Goal: Use online tool/utility: Utilize a website feature to perform a specific function

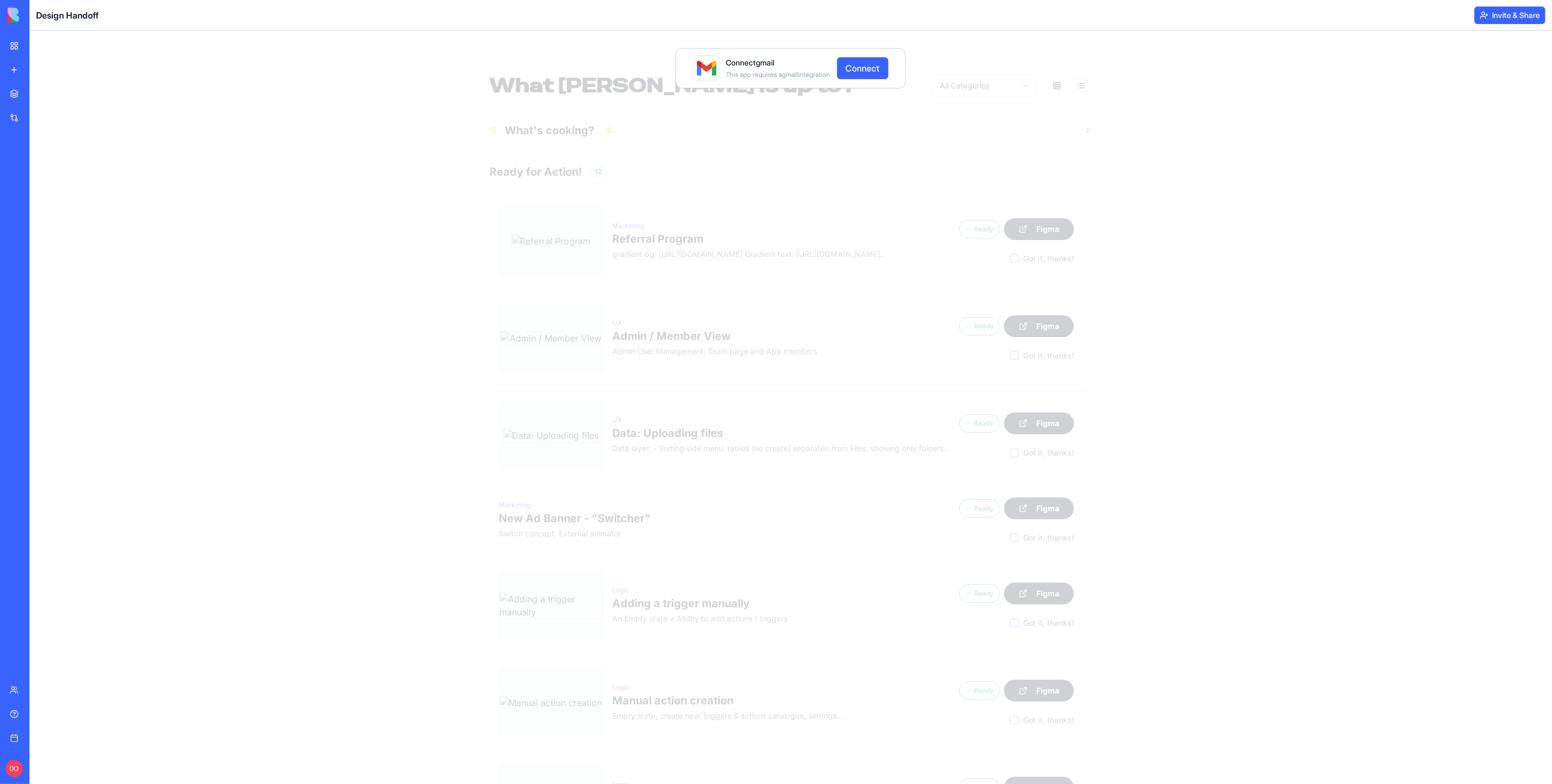
click at [1260, 253] on div "Connect gmail This app requires a gmail integration Connect" at bounding box center [791, 408] width 1523 height 754
click at [1294, 276] on div "Connect gmail This app requires a gmail integration Connect" at bounding box center [791, 408] width 1523 height 754
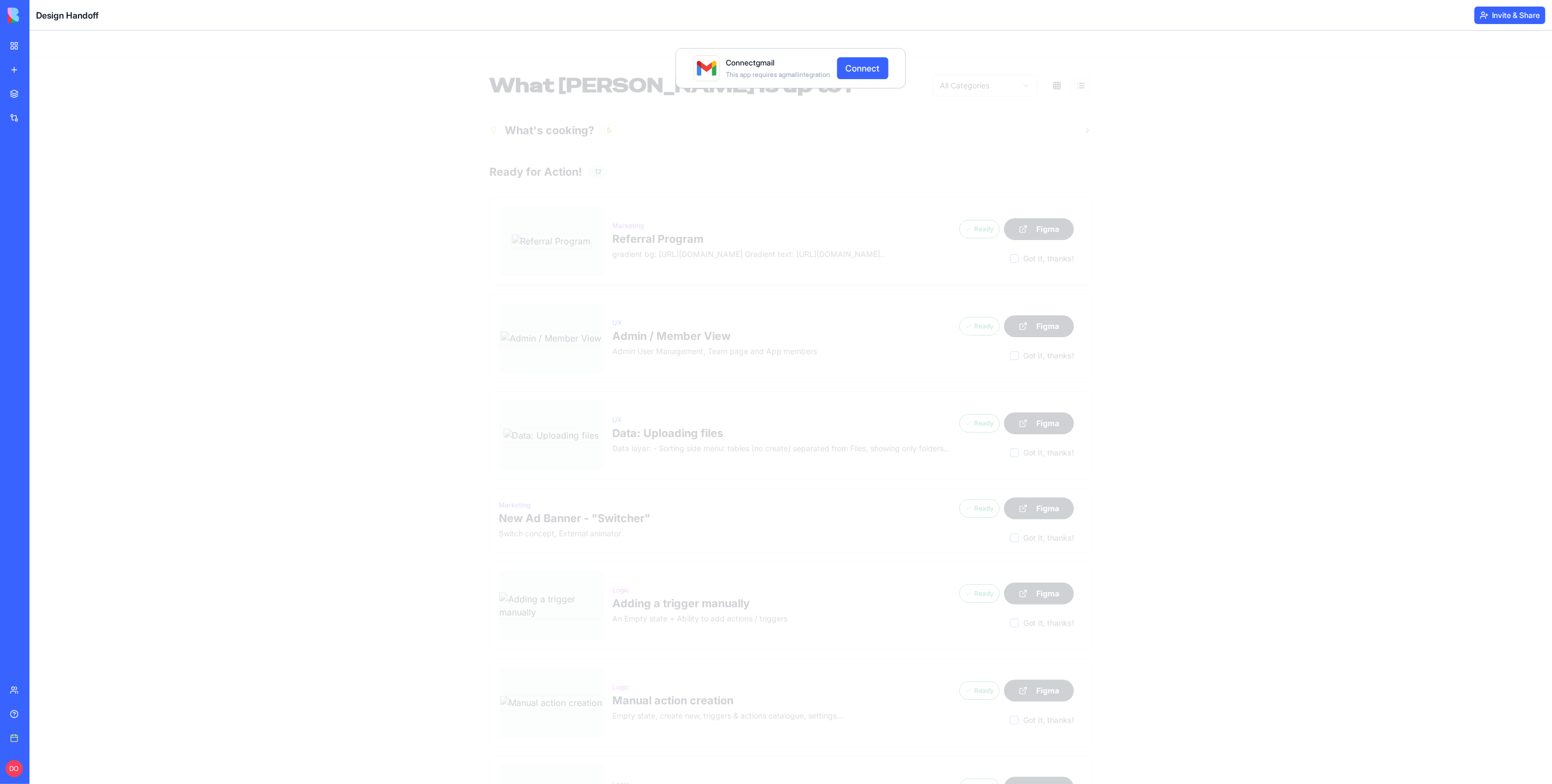
click at [1251, 146] on div "Connect gmail This app requires a gmail integration Connect" at bounding box center [791, 408] width 1523 height 754
click at [1216, 62] on div "Connect gmail This app requires a gmail integration Connect" at bounding box center [791, 408] width 1523 height 754
click at [1210, 21] on header "Design Handoff Invite & Share" at bounding box center [791, 15] width 1523 height 31
click at [1225, 107] on div "Connect gmail This app requires a gmail integration Connect" at bounding box center [791, 408] width 1523 height 754
click at [1276, 184] on div "Connect gmail This app requires a gmail integration Connect" at bounding box center [791, 408] width 1523 height 754
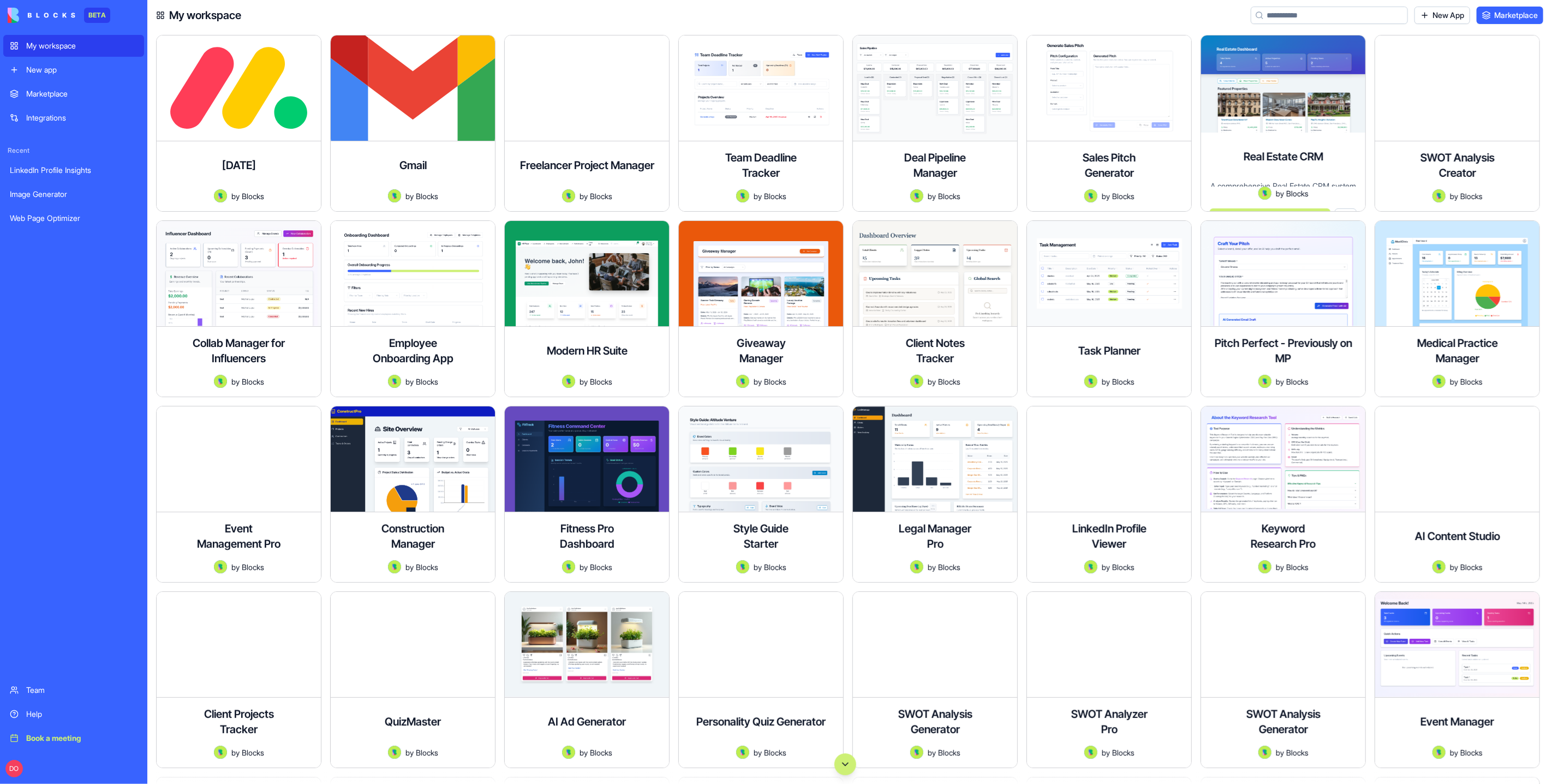
click at [1290, 18] on input at bounding box center [1329, 15] width 157 height 18
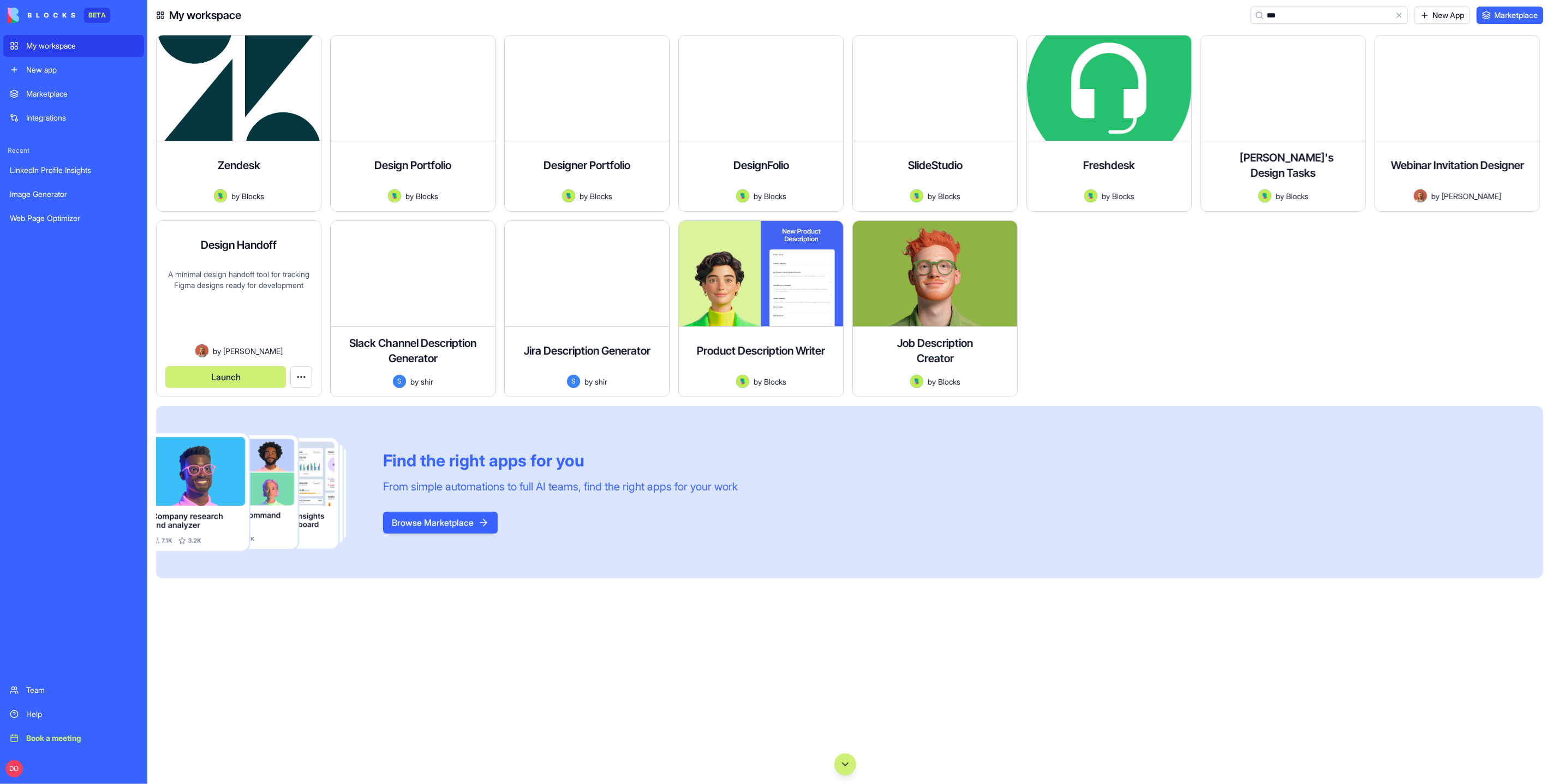
type input "***"
click at [226, 378] on button "Launch" at bounding box center [226, 377] width 121 height 22
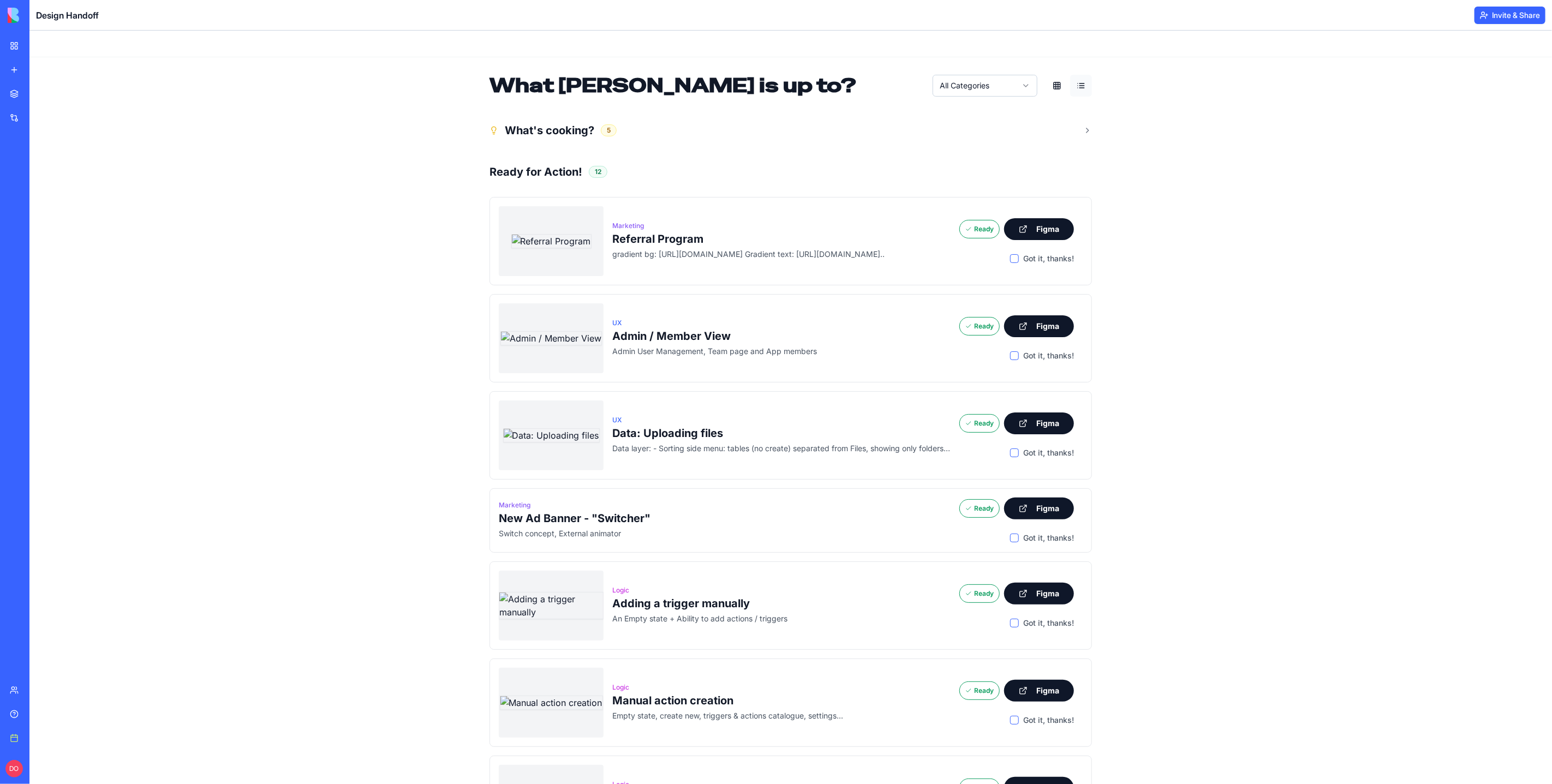
click at [1377, 328] on div "What [PERSON_NAME] is up to? All Categories What's cooking? 5 Ready for Action!…" at bounding box center [790, 718] width 1523 height 1376
click at [1276, 231] on div "What [PERSON_NAME] is up to? All Categories What's cooking? 5 Ready for Action!…" at bounding box center [790, 718] width 1523 height 1376
click at [1045, 226] on button "Figma" at bounding box center [1038, 229] width 70 height 22
